Goal: Task Accomplishment & Management: Manage account settings

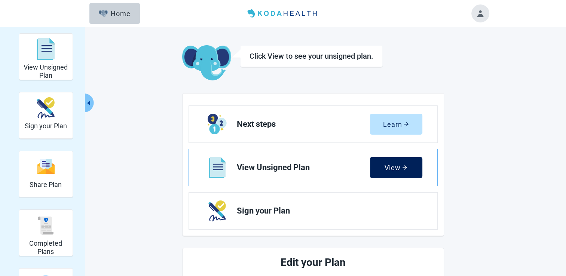
click at [389, 173] on button "View" at bounding box center [396, 167] width 52 height 21
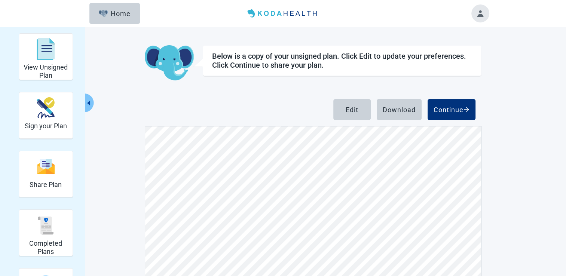
scroll to position [415, 0]
click at [347, 111] on div "Edit" at bounding box center [352, 109] width 13 height 7
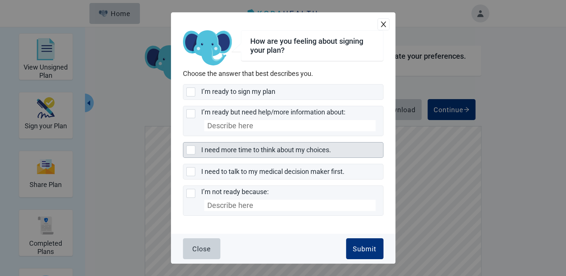
click at [194, 154] on div "I need more time to think about my choices., checkbox, not selected" at bounding box center [190, 150] width 9 height 9
click at [183, 143] on input "I need more time to think about my choices." at bounding box center [183, 142] width 0 height 0
checkbox input "true"
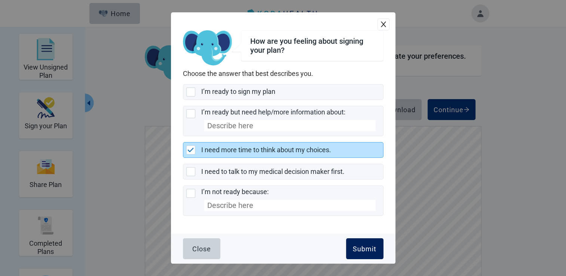
click at [361, 253] on button "Submit" at bounding box center [364, 248] width 37 height 21
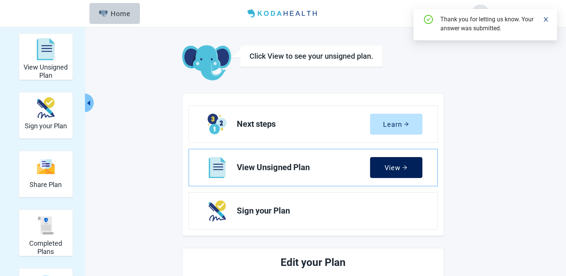
click at [394, 173] on button "View" at bounding box center [396, 167] width 52 height 21
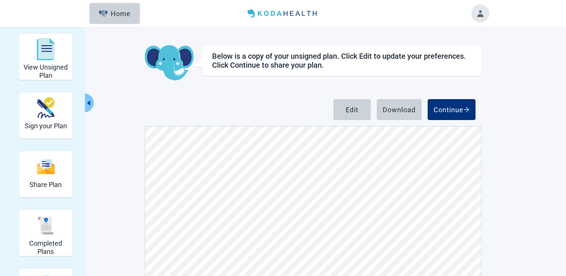
scroll to position [60, 0]
click at [349, 112] on div "Edit" at bounding box center [352, 109] width 13 height 7
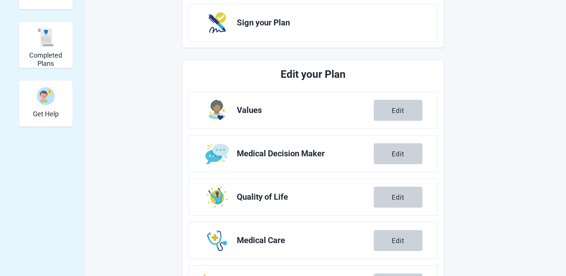
scroll to position [196, 0]
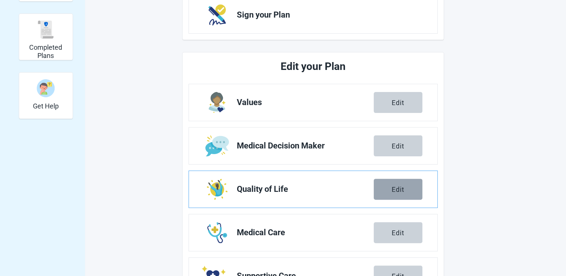
click at [395, 190] on div "Edit" at bounding box center [398, 189] width 13 height 7
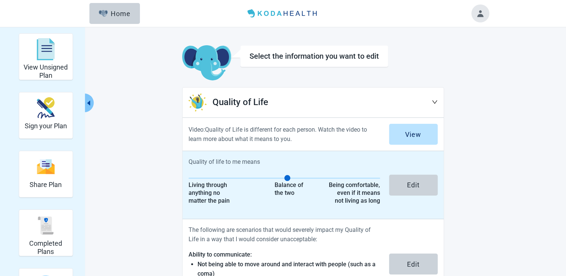
click at [359, 196] on div "Being comfortable, even if it means not living as long" at bounding box center [354, 193] width 51 height 23
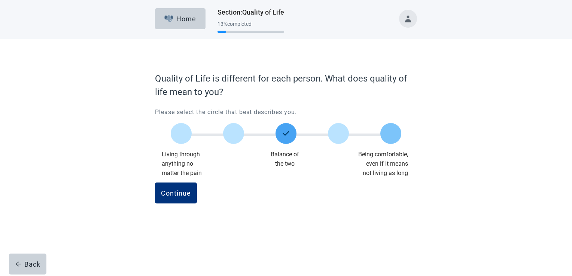
click at [389, 141] on label "Main content" at bounding box center [390, 133] width 21 height 21
click at [391, 134] on input "Quality of life scale: 100 out of 100. Being comfortable, even if it means not …" at bounding box center [391, 134] width 0 height 0
click at [183, 198] on button "Continue" at bounding box center [176, 193] width 42 height 21
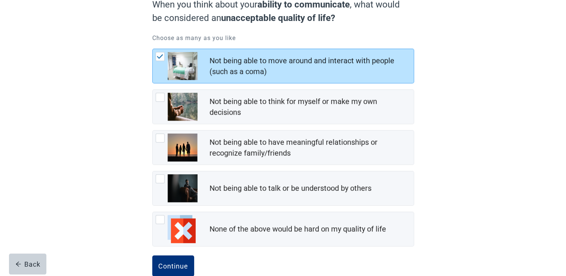
scroll to position [90, 0]
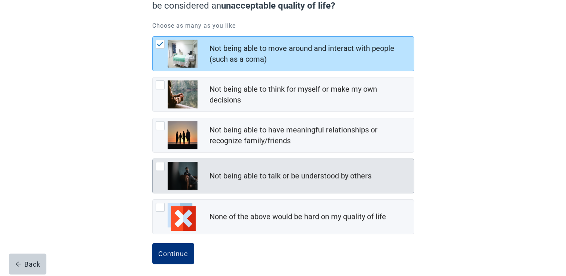
click at [164, 167] on div "Not being able to talk or be understood by others, checkbox, not checked" at bounding box center [160, 166] width 9 height 9
click at [153, 159] on input "Not being able to talk or be understood by others" at bounding box center [152, 159] width 0 height 0
checkbox input "true"
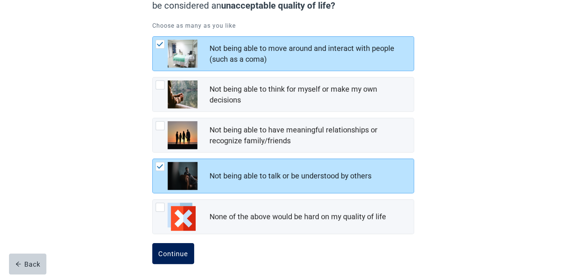
click at [176, 255] on div "Continue" at bounding box center [173, 253] width 30 height 7
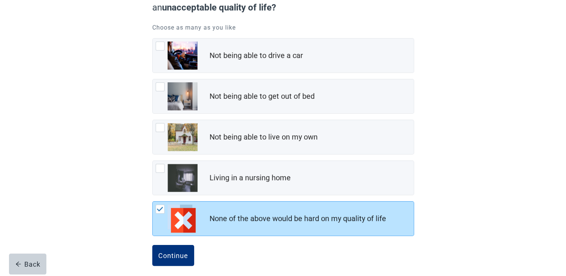
scroll to position [94, 0]
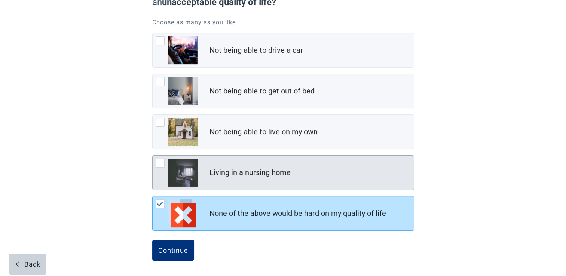
click at [160, 170] on div "Living in a nursing home, checkbox, not checked" at bounding box center [177, 173] width 42 height 28
click at [153, 156] on input "Living in a nursing home" at bounding box center [152, 155] width 0 height 0
checkbox input "true"
checkbox input "false"
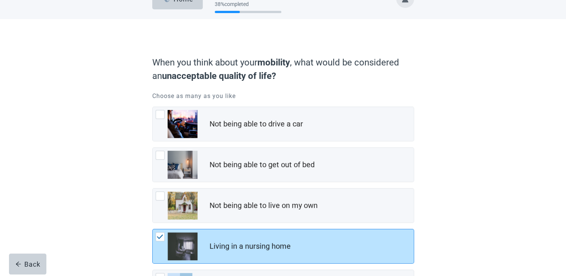
scroll to position [19, 0]
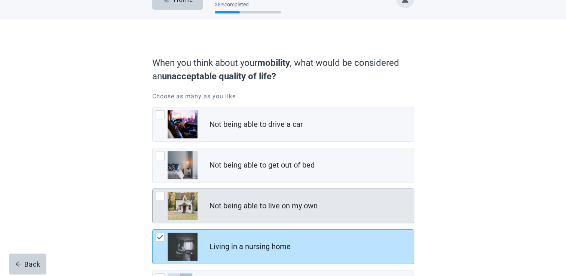
click at [359, 205] on div "Not being able to live on my own" at bounding box center [312, 206] width 204 height 15
click at [153, 189] on input "Not being able to live on my own" at bounding box center [152, 189] width 0 height 0
checkbox input "true"
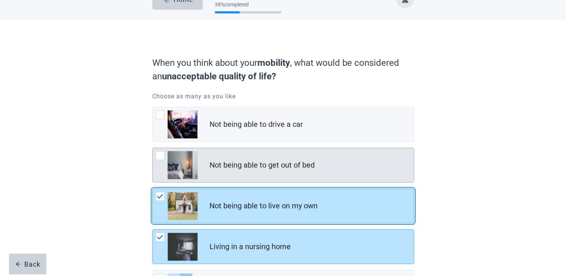
click at [343, 162] on div "Not being able to get out of bed" at bounding box center [312, 165] width 204 height 15
click at [153, 148] on input "Not being able to get out of bed" at bounding box center [152, 148] width 0 height 0
checkbox input "true"
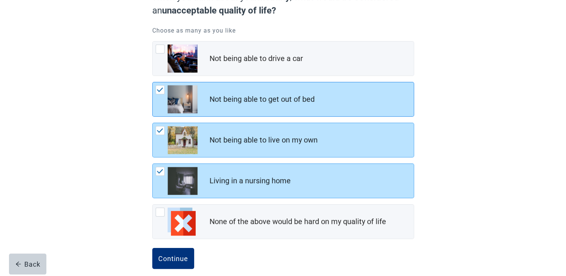
scroll to position [94, 0]
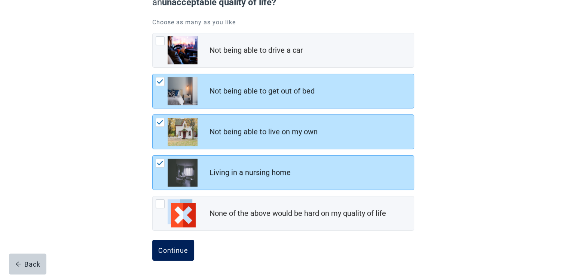
click at [180, 250] on div "Continue" at bounding box center [173, 250] width 30 height 7
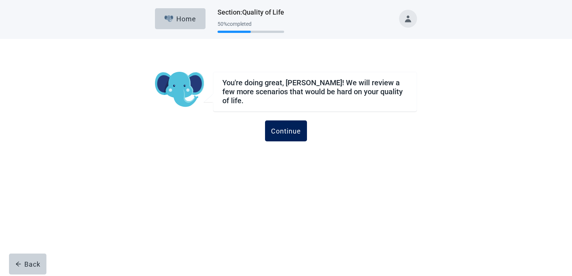
click at [290, 122] on button "Continue" at bounding box center [286, 131] width 42 height 21
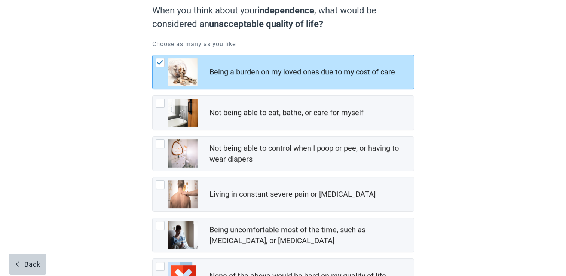
scroll to position [69, 0]
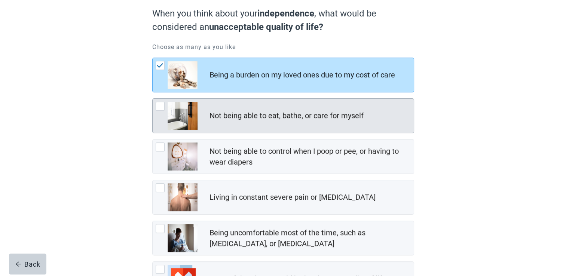
click at [166, 106] on div "Not being able to eat, bathe, or care for myself, checkbox, not checked" at bounding box center [177, 116] width 42 height 28
click at [153, 99] on input "Not being able to eat, bathe, or care for myself" at bounding box center [152, 98] width 0 height 0
checkbox input "true"
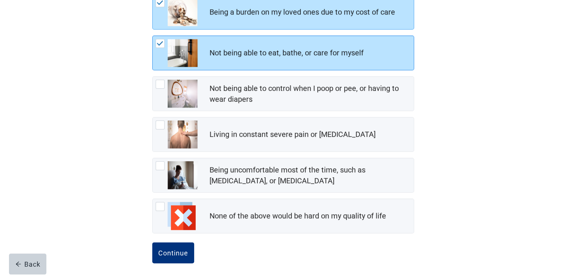
scroll to position [132, 0]
click at [183, 253] on div "Continue" at bounding box center [173, 252] width 30 height 7
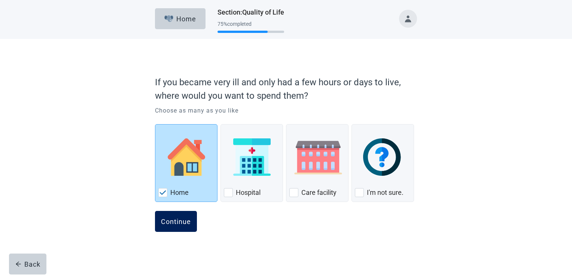
click at [186, 222] on div "Continue" at bounding box center [176, 221] width 30 height 7
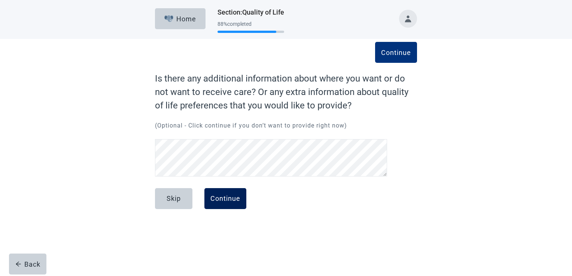
click at [237, 197] on div "Continue" at bounding box center [225, 198] width 30 height 7
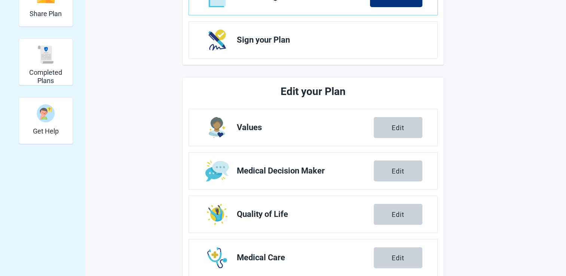
scroll to position [174, 0]
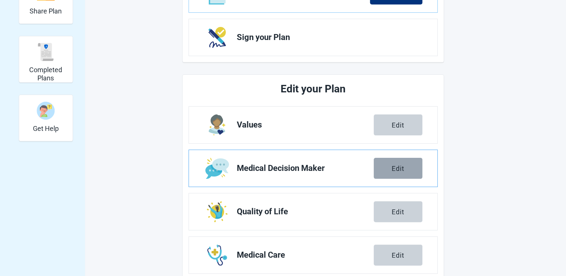
click at [397, 171] on div "Edit" at bounding box center [398, 168] width 13 height 7
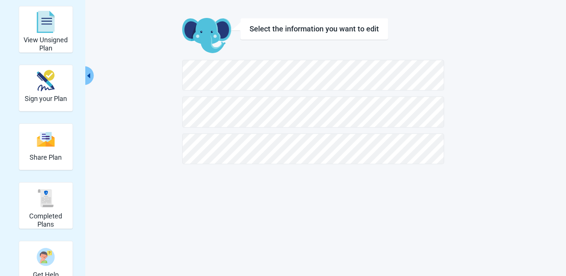
scroll to position [27, 0]
click at [317, 244] on div "View Unsigned Plan Sign your Plan Share Plan Completed Plans Get Help Select th…" at bounding box center [283, 138] width 566 height 276
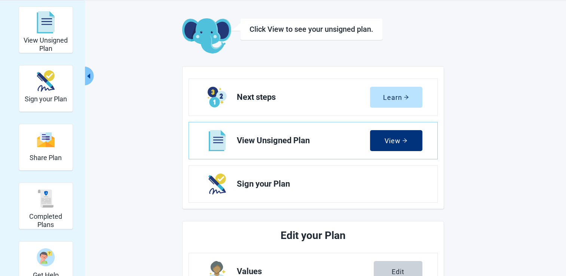
scroll to position [174, 0]
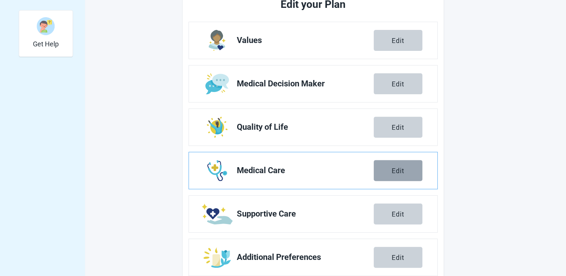
click at [398, 173] on div "Edit" at bounding box center [398, 170] width 13 height 7
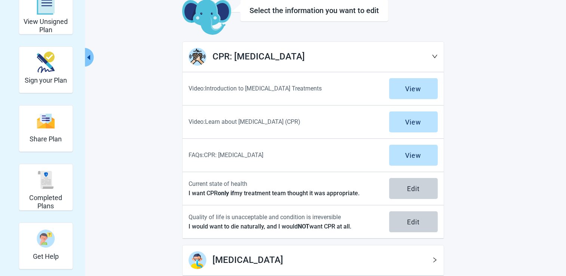
scroll to position [45, 0]
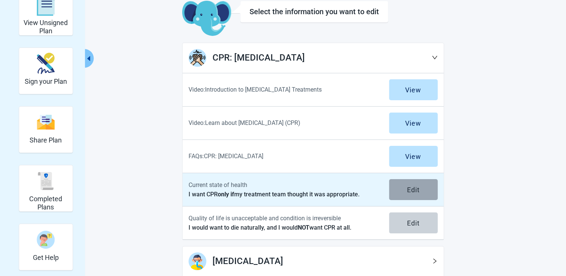
click at [412, 192] on div "Edit" at bounding box center [413, 189] width 13 height 7
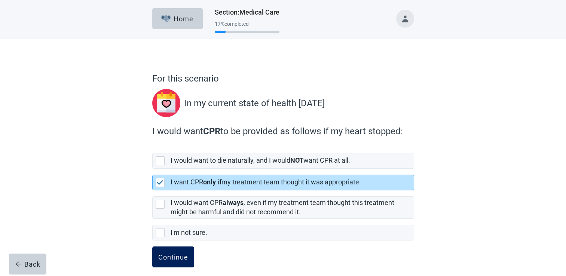
click at [171, 264] on button "Continue" at bounding box center [173, 257] width 42 height 21
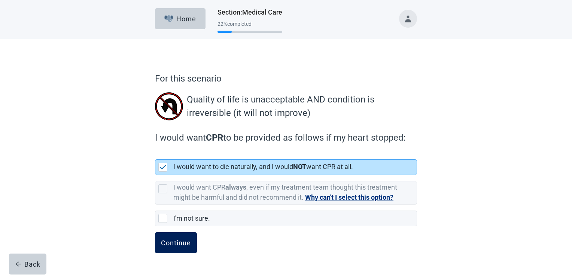
click at [174, 247] on button "Continue" at bounding box center [176, 243] width 42 height 21
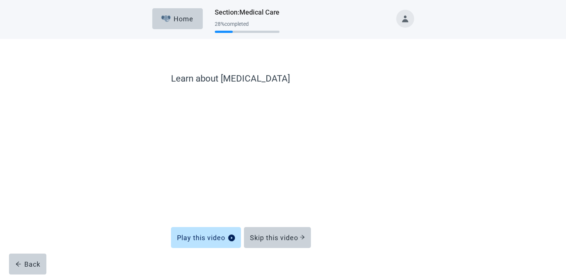
scroll to position [12, 0]
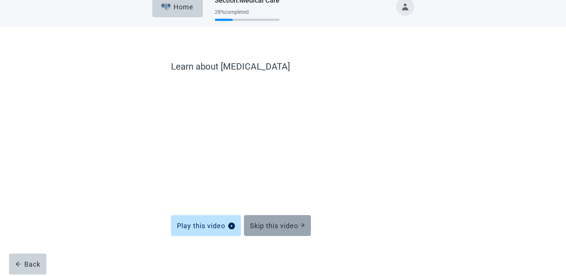
click at [284, 231] on button "Skip this video" at bounding box center [277, 225] width 67 height 21
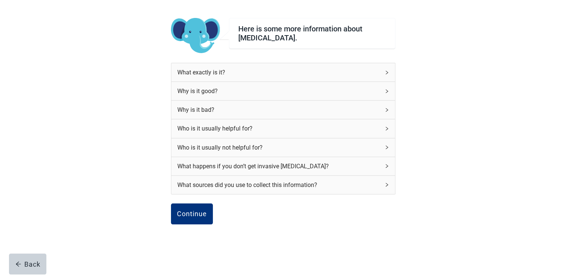
scroll to position [49, 0]
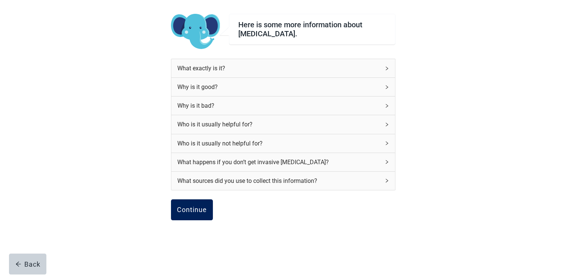
click at [186, 210] on div "Continue" at bounding box center [192, 209] width 30 height 7
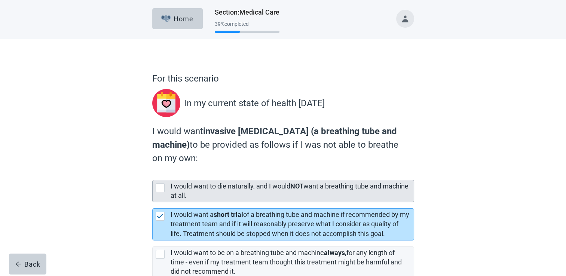
click at [164, 191] on div "[object Object], checkbox, not selected" at bounding box center [160, 187] width 9 height 9
click at [153, 174] on input "I would want to die naturally, and I would NOT want a breathing tube and machin…" at bounding box center [152, 174] width 0 height 0
checkbox input "true"
checkbox input "false"
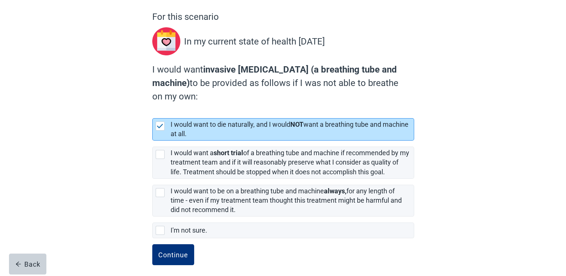
scroll to position [67, 0]
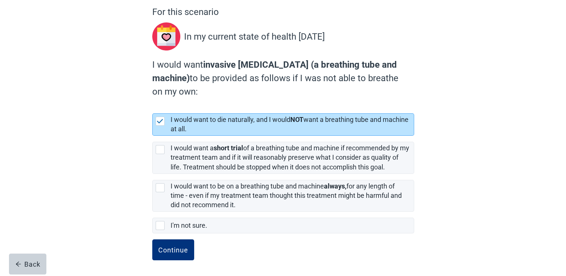
click at [412, 213] on label "I'm not sure." at bounding box center [283, 223] width 262 height 22
click at [153, 212] on input "I'm not sure." at bounding box center [152, 212] width 0 height 0
checkbox input "false"
click at [170, 252] on div "Continue" at bounding box center [173, 249] width 30 height 7
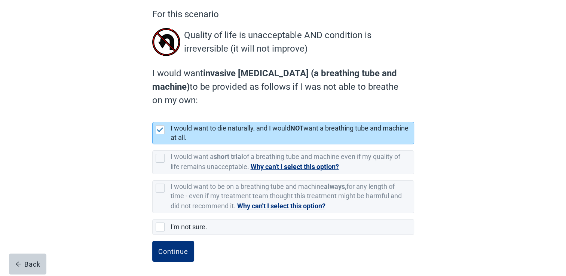
scroll to position [66, 0]
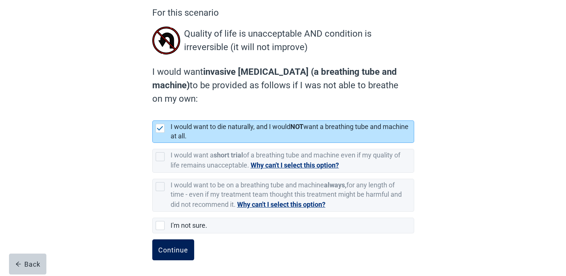
click at [174, 251] on div "Continue" at bounding box center [173, 249] width 30 height 7
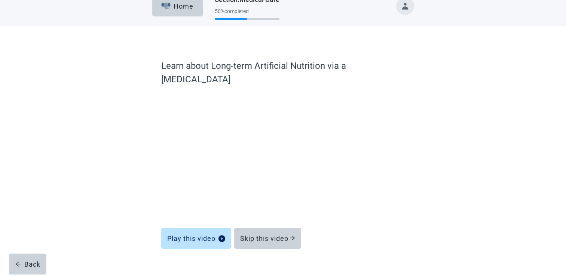
scroll to position [12, 0]
click at [273, 236] on div "Skip this video" at bounding box center [267, 239] width 55 height 7
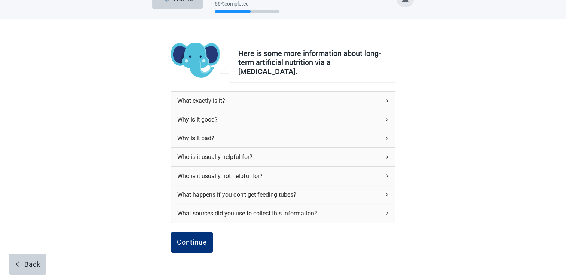
scroll to position [23, 0]
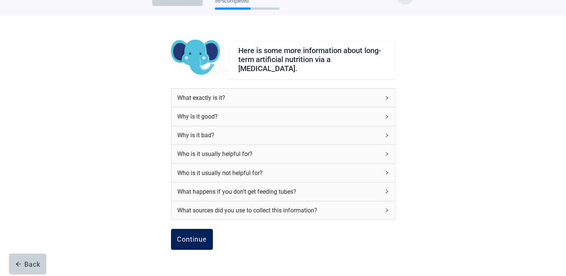
click at [187, 241] on button "Continue" at bounding box center [192, 239] width 42 height 21
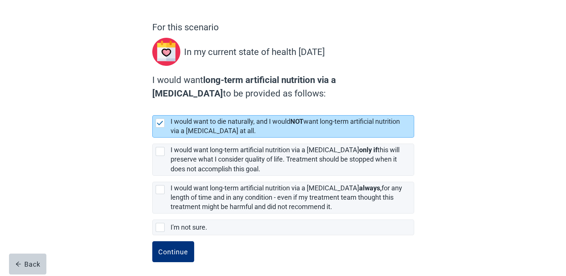
scroll to position [53, 0]
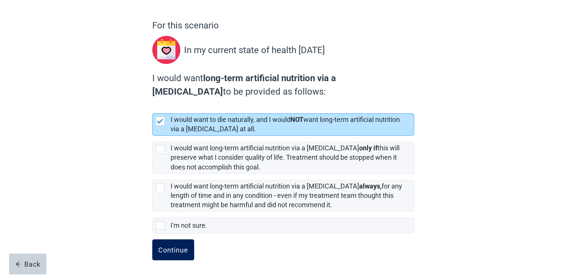
click at [173, 255] on button "Continue" at bounding box center [173, 250] width 42 height 21
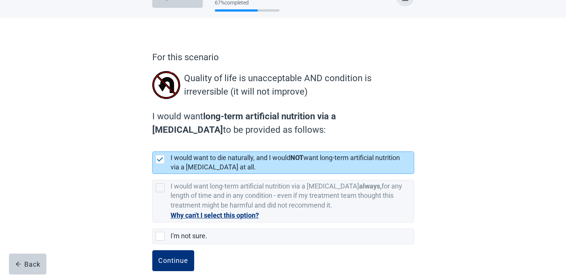
scroll to position [32, 0]
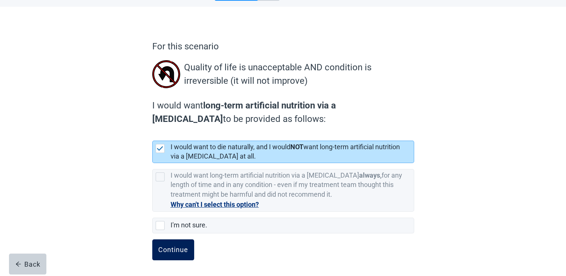
click at [173, 251] on div "Continue" at bounding box center [173, 249] width 30 height 7
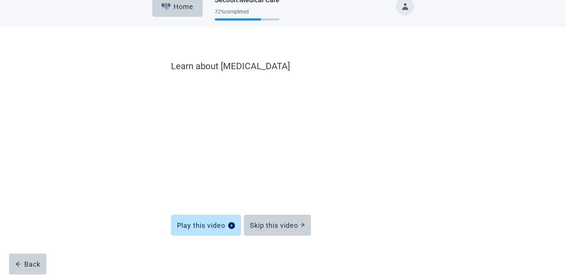
scroll to position [12, 0]
click at [283, 234] on button "Skip this video" at bounding box center [277, 225] width 67 height 21
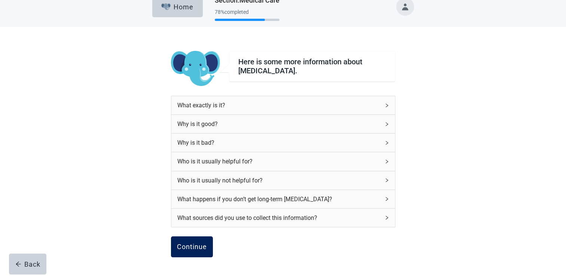
click at [191, 249] on div "Continue" at bounding box center [192, 246] width 30 height 7
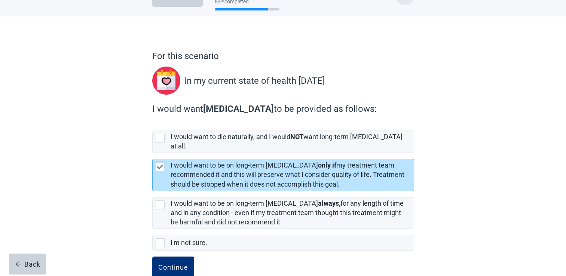
scroll to position [33, 0]
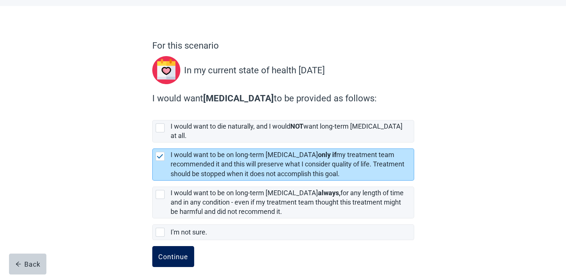
click at [174, 256] on button "Continue" at bounding box center [173, 256] width 42 height 21
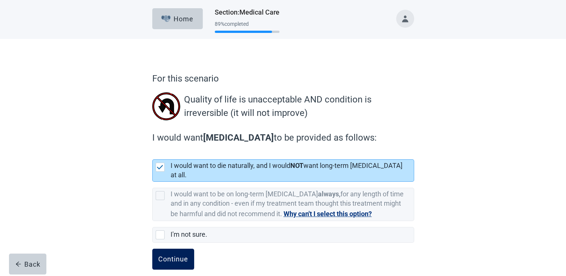
click at [175, 256] on div "Continue" at bounding box center [173, 259] width 30 height 7
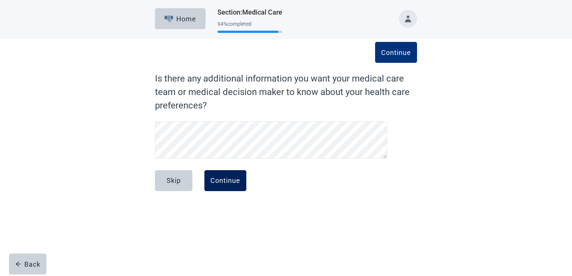
click at [222, 184] on div "Continue" at bounding box center [225, 180] width 30 height 7
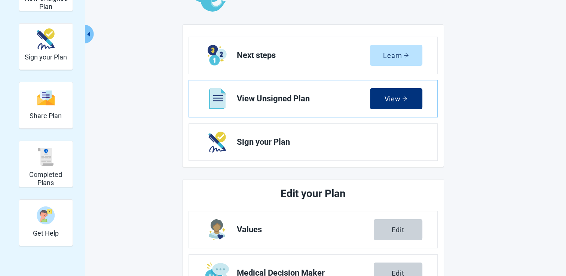
scroll to position [68, 0]
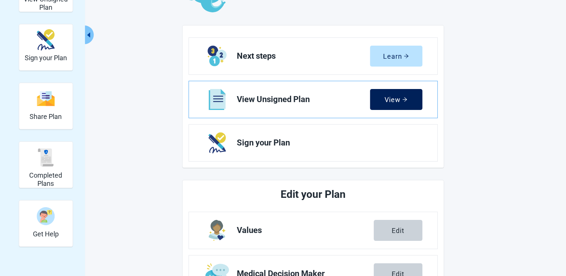
click at [400, 108] on button "View" at bounding box center [396, 99] width 52 height 21
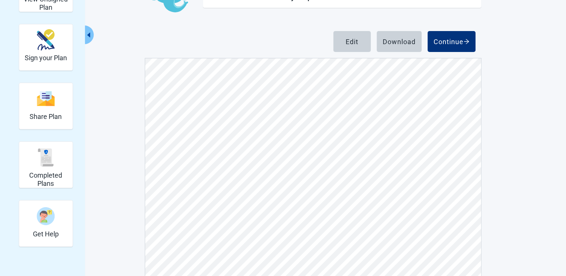
scroll to position [426, 0]
click at [353, 40] on div "Edit" at bounding box center [352, 41] width 13 height 7
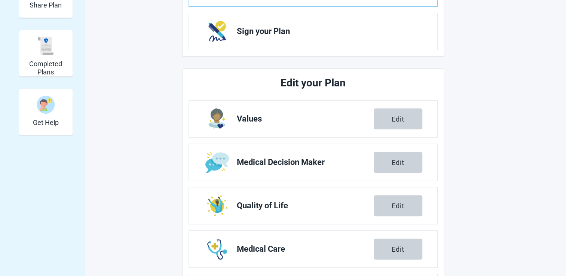
scroll to position [181, 0]
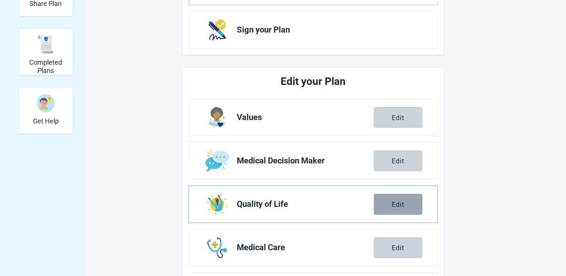
click at [399, 209] on button "Edit" at bounding box center [398, 204] width 49 height 21
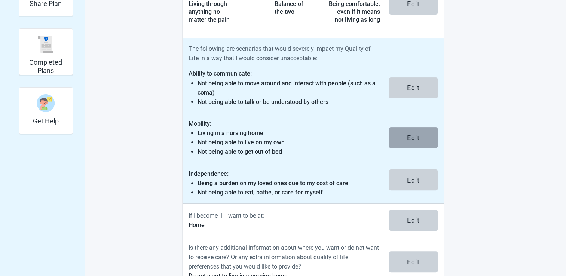
click at [410, 142] on button "Edit" at bounding box center [413, 137] width 49 height 21
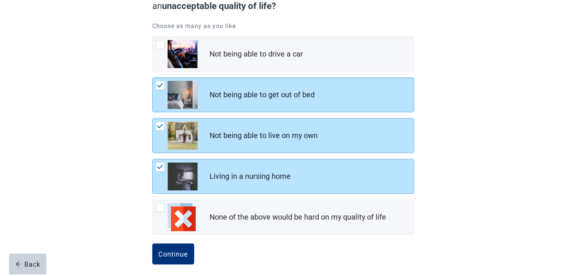
scroll to position [91, 0]
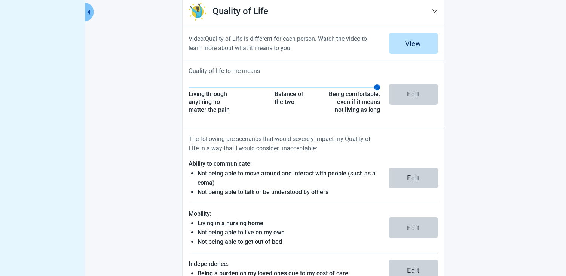
scroll to position [181, 0]
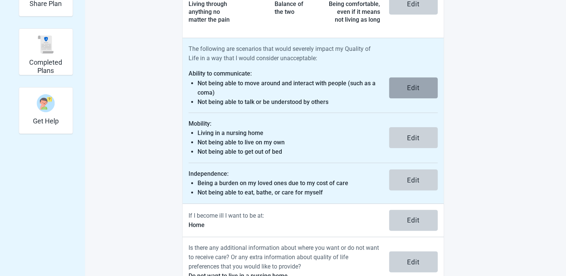
click at [412, 88] on div "Edit" at bounding box center [413, 87] width 13 height 7
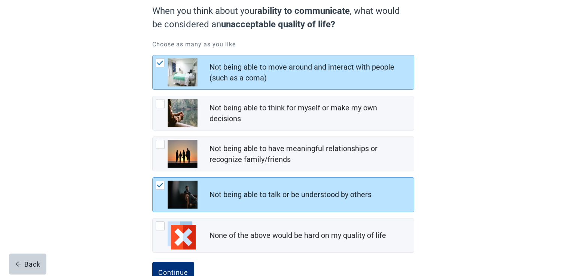
scroll to position [73, 0]
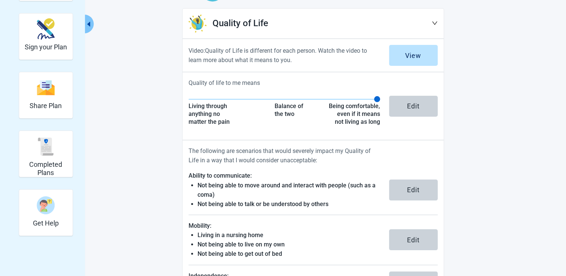
scroll to position [79, 0]
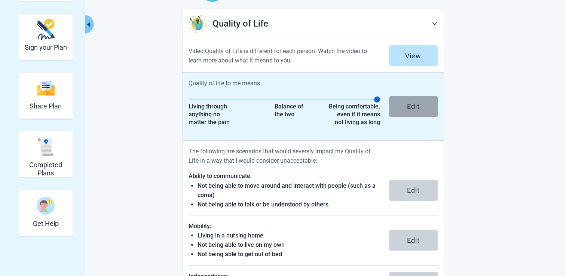
click at [413, 107] on div "Edit" at bounding box center [413, 106] width 13 height 7
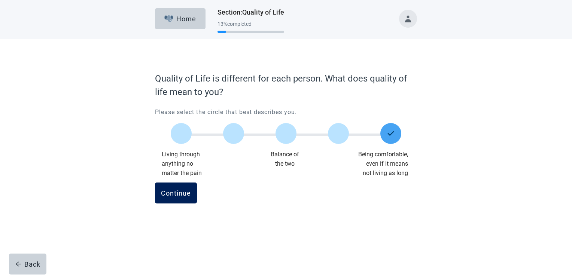
click at [176, 195] on div "Continue" at bounding box center [176, 192] width 30 height 7
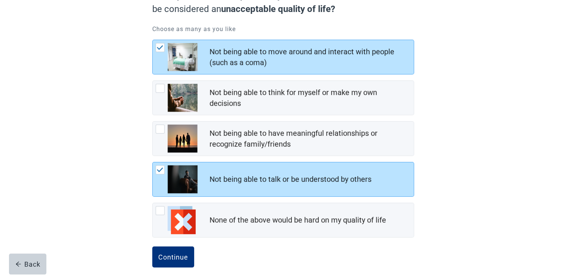
scroll to position [94, 0]
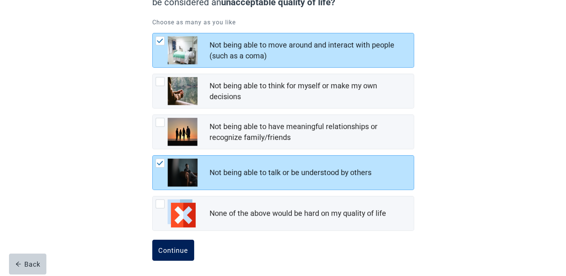
click at [178, 250] on div "Continue" at bounding box center [173, 250] width 30 height 7
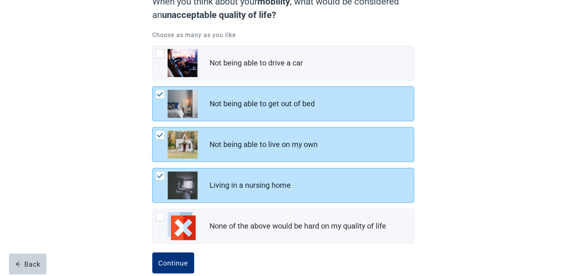
scroll to position [94, 0]
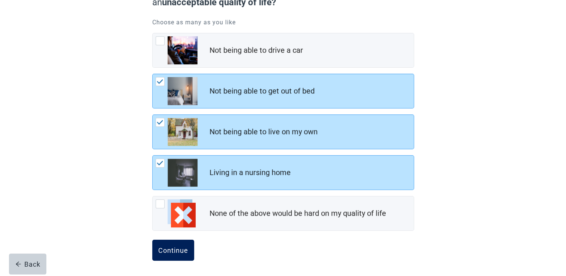
click at [180, 251] on div "Continue" at bounding box center [173, 250] width 30 height 7
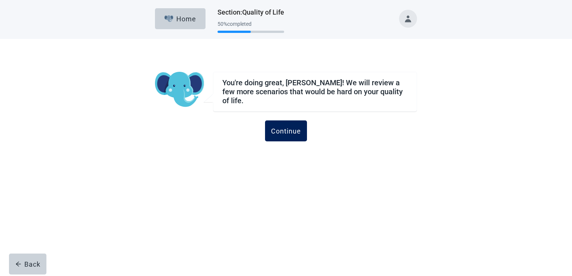
click at [289, 133] on button "Continue" at bounding box center [286, 131] width 42 height 21
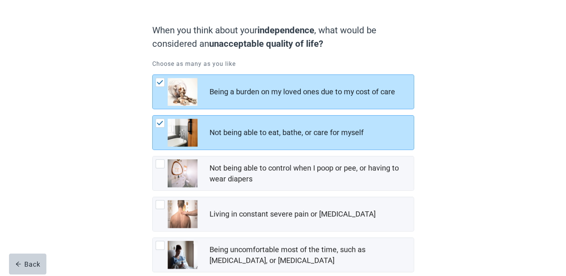
scroll to position [54, 0]
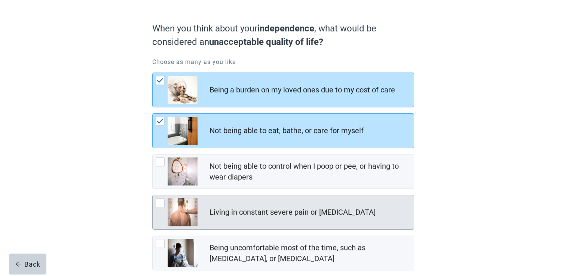
click at [162, 204] on div "Living in constant severe pain or shortness of breath, checkbox, not checked" at bounding box center [160, 202] width 9 height 9
click at [153, 195] on input "Living in constant severe pain or [MEDICAL_DATA]" at bounding box center [152, 195] width 0 height 0
checkbox input "true"
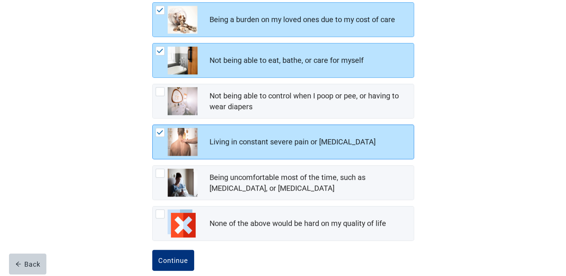
scroll to position [125, 0]
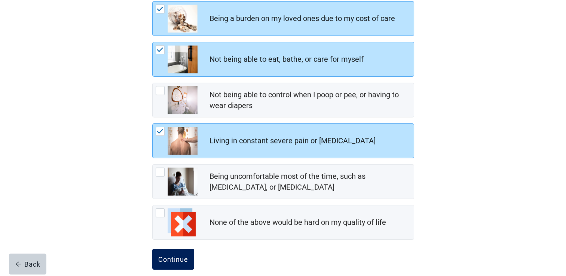
click at [180, 263] on button "Continue" at bounding box center [173, 259] width 42 height 21
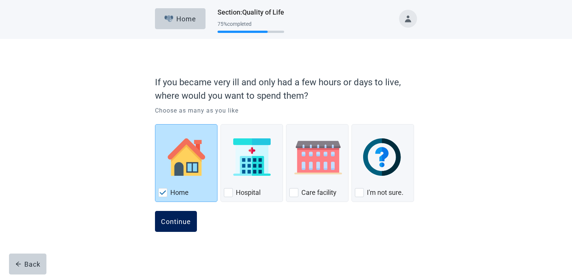
click at [174, 216] on button "Continue" at bounding box center [176, 221] width 42 height 21
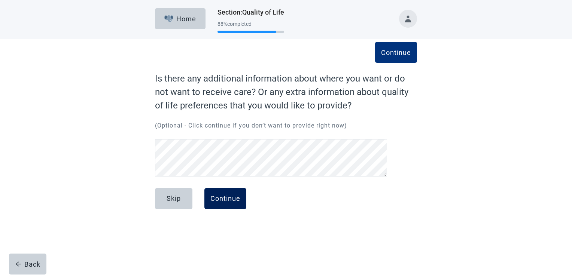
click at [225, 198] on div "Continue" at bounding box center [225, 198] width 30 height 7
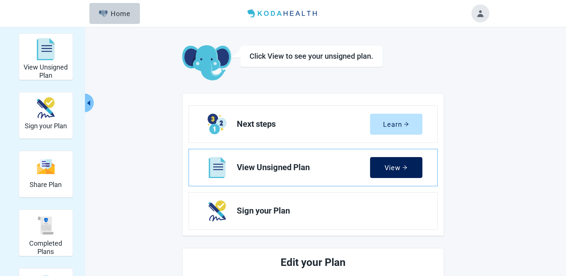
click at [395, 170] on div "View" at bounding box center [396, 167] width 23 height 7
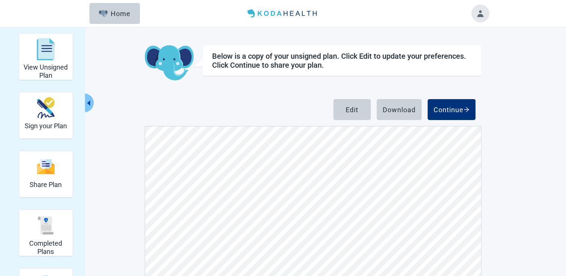
scroll to position [257, 0]
click at [481, 19] on button "Toggle account menu" at bounding box center [481, 13] width 18 height 18
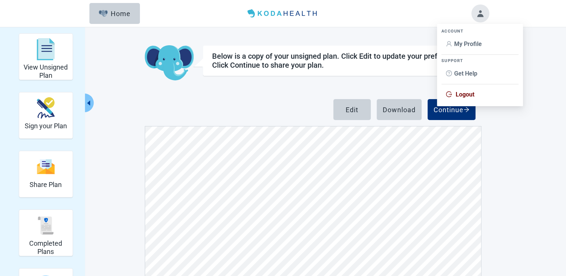
click at [472, 95] on span "Logout" at bounding box center [465, 94] width 19 height 7
